Goal: Obtain resource: Obtain resource

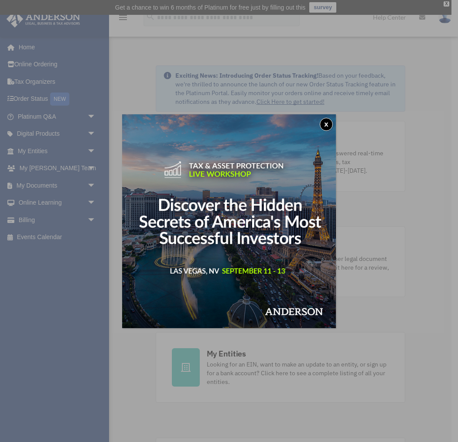
click at [319, 118] on img at bounding box center [229, 221] width 214 height 214
click at [35, 188] on div "x" at bounding box center [229, 221] width 458 height 442
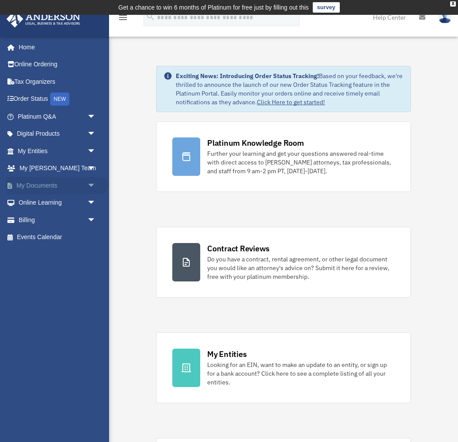
click at [30, 190] on link "My Documents arrow_drop_down" at bounding box center [57, 185] width 103 height 17
click at [45, 170] on link "My Anderson Team arrow_drop_down" at bounding box center [57, 168] width 103 height 17
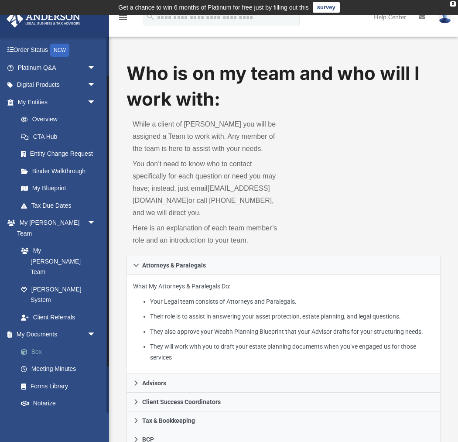
scroll to position [51, 0]
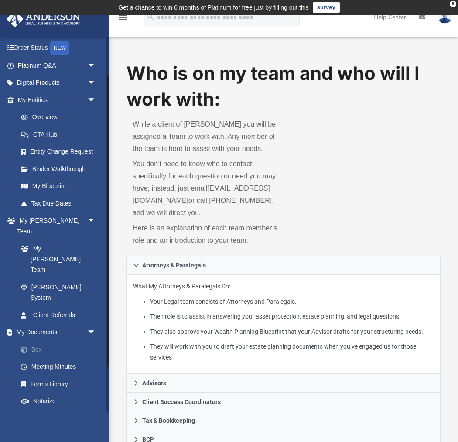
click at [40, 341] on link "Box" at bounding box center [60, 349] width 97 height 17
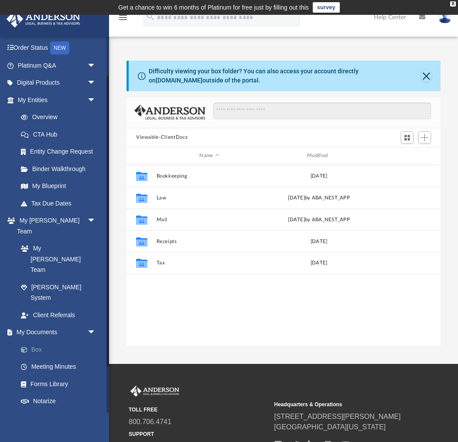
scroll to position [198, 314]
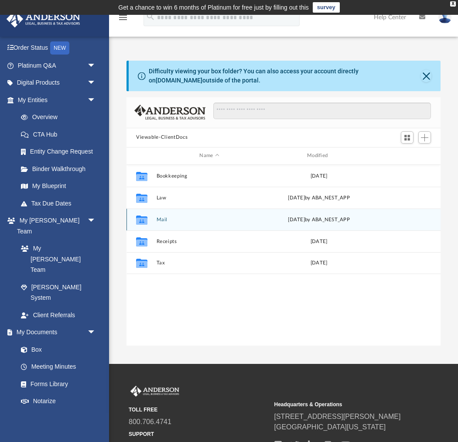
click at [157, 223] on div "Collaborated Folder Mail [DATE] by ABA_NEST_APP" at bounding box center [284, 220] width 314 height 22
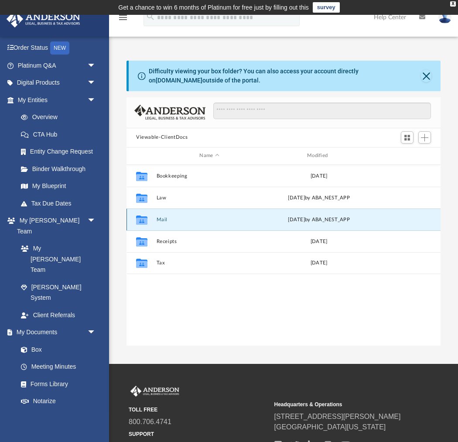
click at [162, 220] on button "Mail" at bounding box center [210, 219] width 106 height 6
click at [163, 220] on button "Mail" at bounding box center [210, 219] width 106 height 6
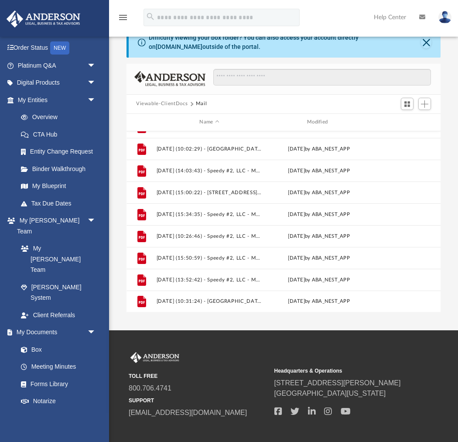
scroll to position [35, 0]
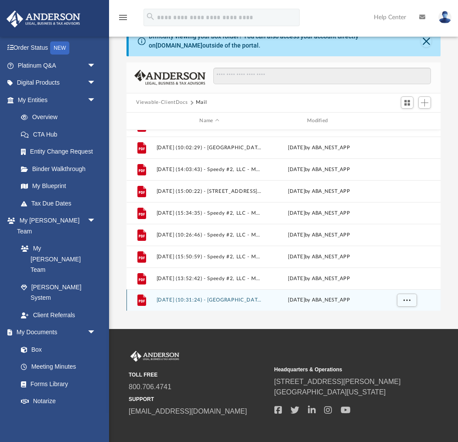
click at [192, 302] on button "[DATE] (10:31:24) - [GEOGRAPHIC_DATA], LLC - Mail from Cleveland County Tax Col…" at bounding box center [210, 300] width 106 height 6
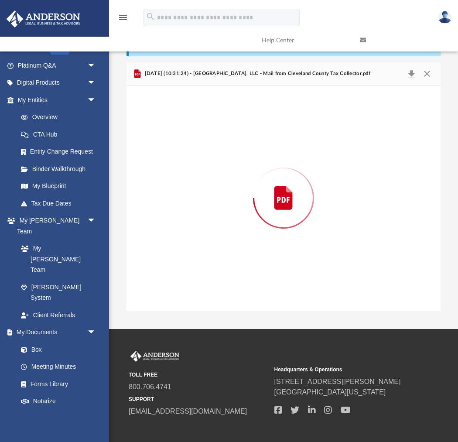
click at [192, 302] on div "Preview" at bounding box center [284, 198] width 314 height 225
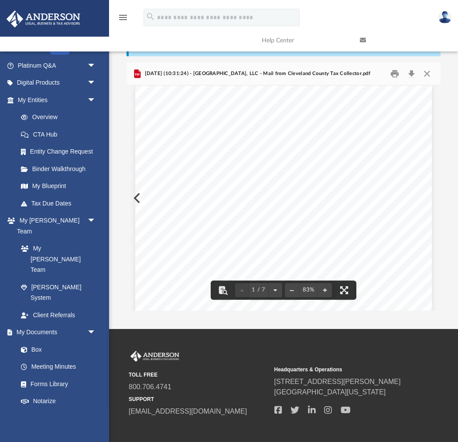
scroll to position [0, 0]
click at [394, 73] on button "Print" at bounding box center [395, 74] width 17 height 14
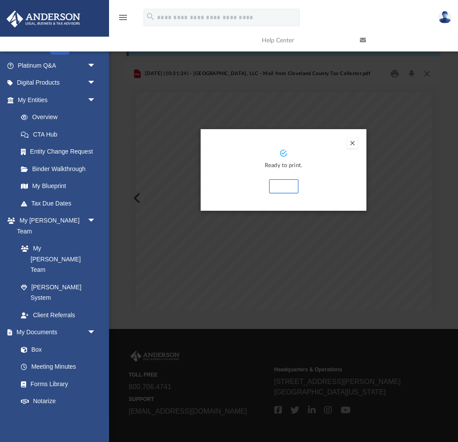
click at [283, 189] on button "Print" at bounding box center [283, 186] width 29 height 14
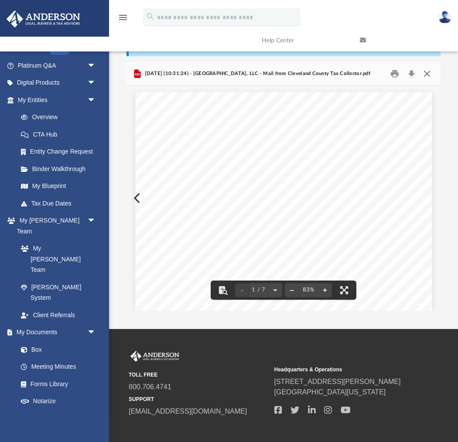
click at [429, 74] on button "Close" at bounding box center [427, 74] width 16 height 14
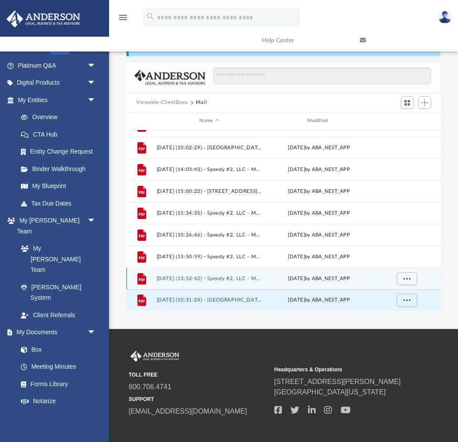
click at [182, 282] on div "File [DATE] (13:52:42) - Speedy #2, LLC - Mail from [GEOGRAPHIC_DATA]pdf [DATE]…" at bounding box center [284, 279] width 314 height 22
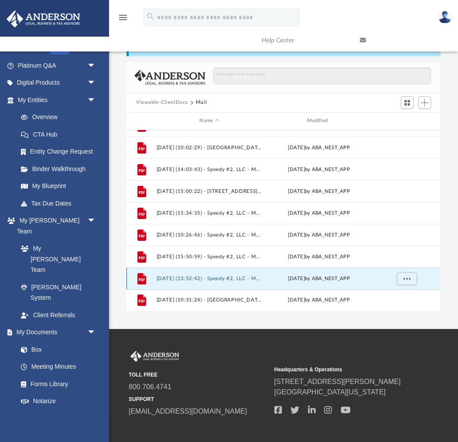
click at [182, 282] on div "File [DATE] (13:52:42) - Speedy #2, LLC - Mail from [GEOGRAPHIC_DATA]pdf [DATE]…" at bounding box center [284, 279] width 314 height 22
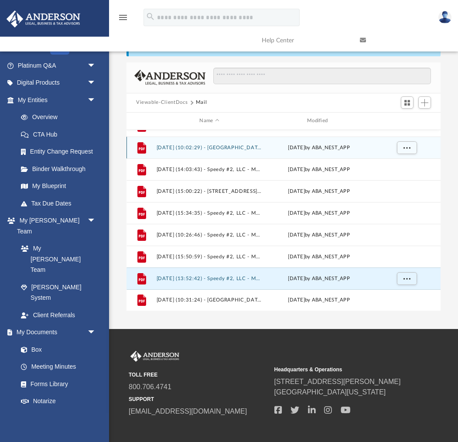
click at [215, 151] on div "File [DATE] (10:02:29) - [GEOGRAPHIC_DATA], LLC - Mail from Cleveland County Ta…" at bounding box center [284, 148] width 314 height 22
click at [214, 151] on div "File [DATE] (10:02:29) - [GEOGRAPHIC_DATA], LLC - Mail from Cleveland County Ta…" at bounding box center [284, 148] width 314 height 22
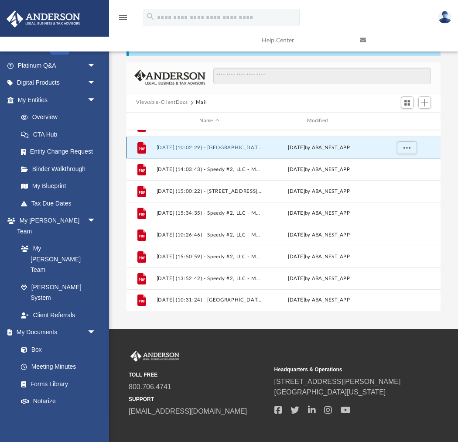
click at [216, 148] on button "[DATE] (10:02:29) - [GEOGRAPHIC_DATA], LLC - Mail from [GEOGRAPHIC_DATA] Tax As…" at bounding box center [210, 147] width 106 height 6
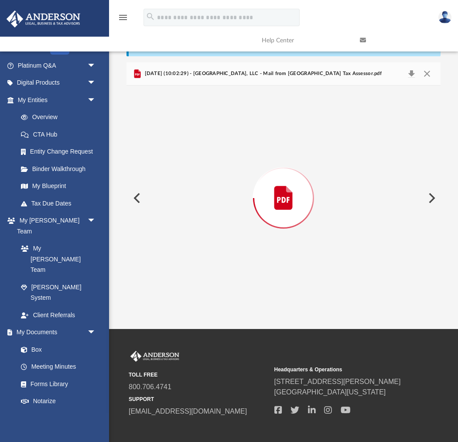
click at [216, 148] on div "Preview" at bounding box center [284, 198] width 314 height 225
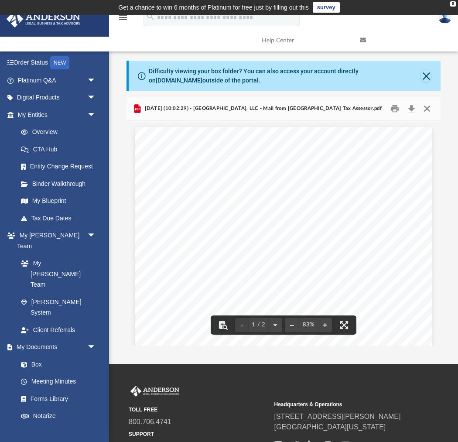
click at [428, 109] on button "Close" at bounding box center [427, 109] width 16 height 14
